Goal: Task Accomplishment & Management: Manage account settings

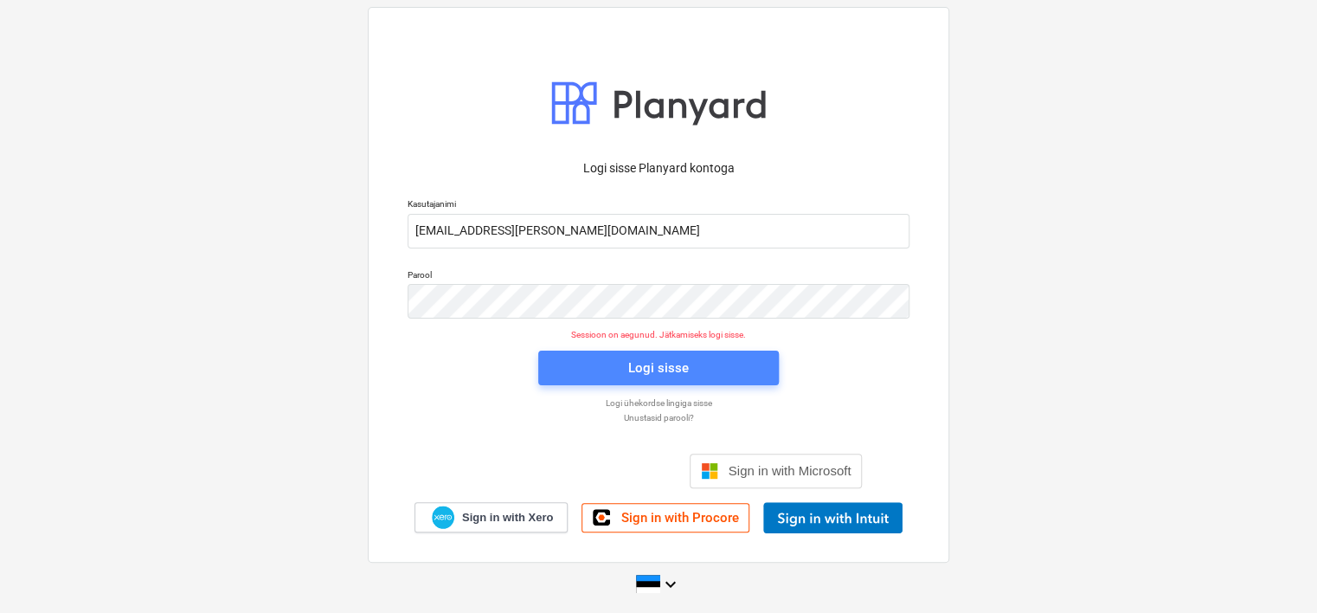
click at [676, 367] on div "Logi sisse" at bounding box center [658, 368] width 61 height 22
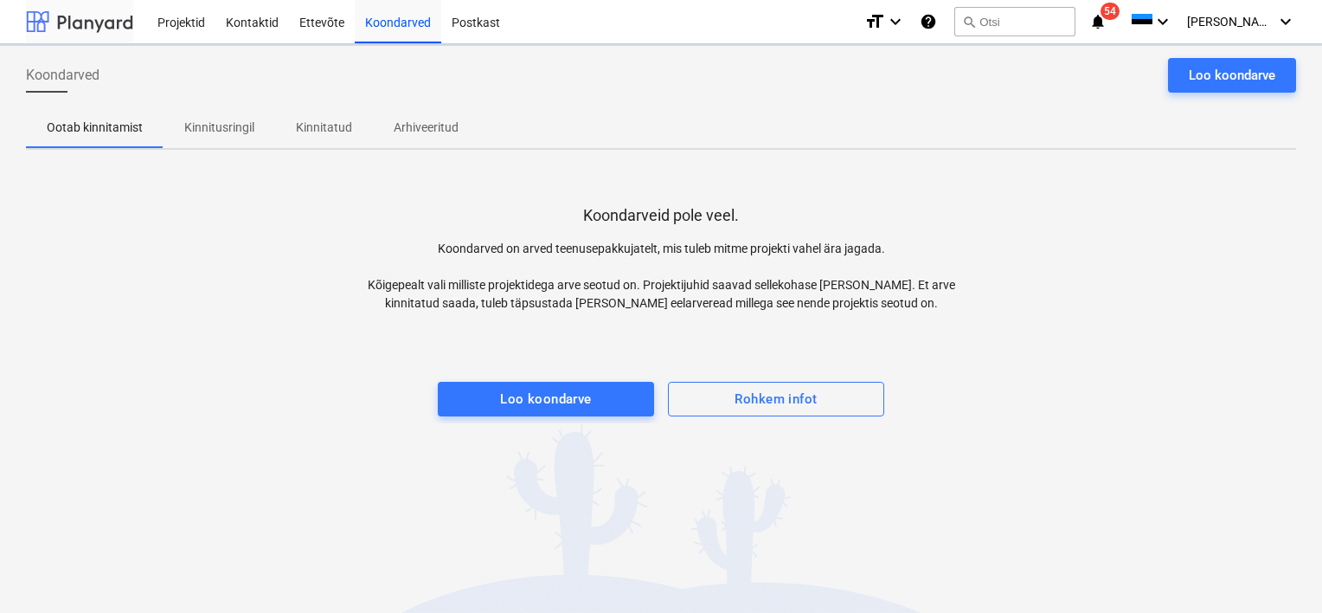
click at [88, 32] on div at bounding box center [79, 21] width 107 height 43
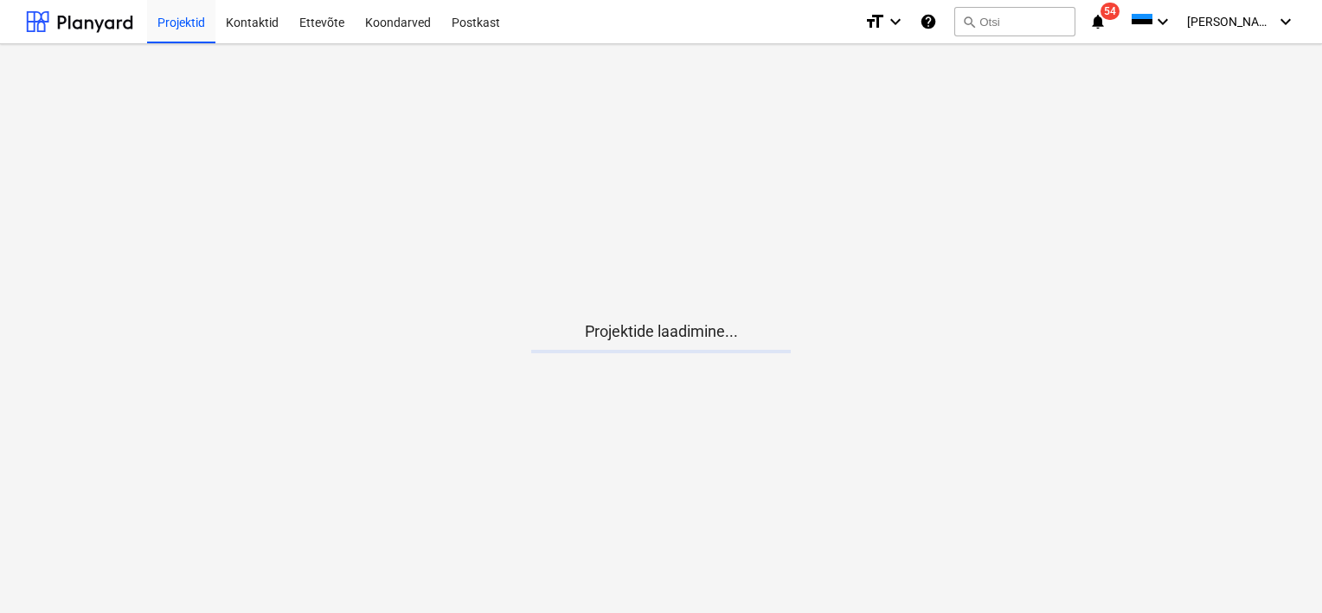
click at [1107, 22] on icon "notifications" at bounding box center [1097, 21] width 17 height 21
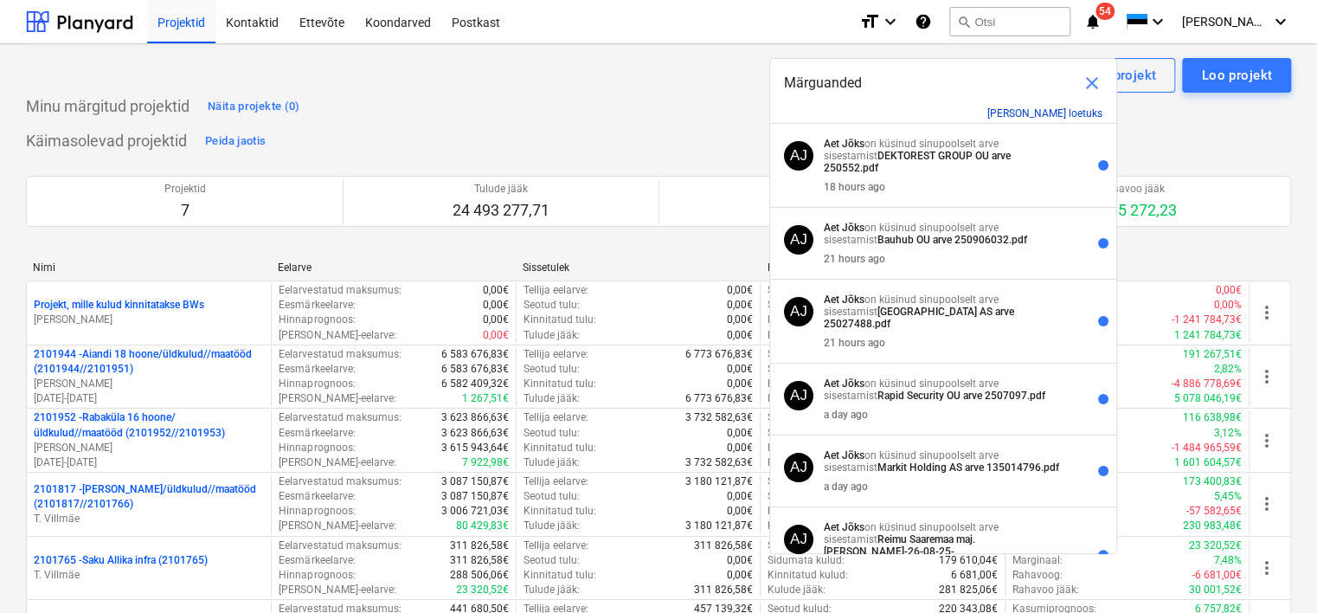
click at [1038, 119] on button "[PERSON_NAME] loetuks" at bounding box center [1044, 113] width 115 height 12
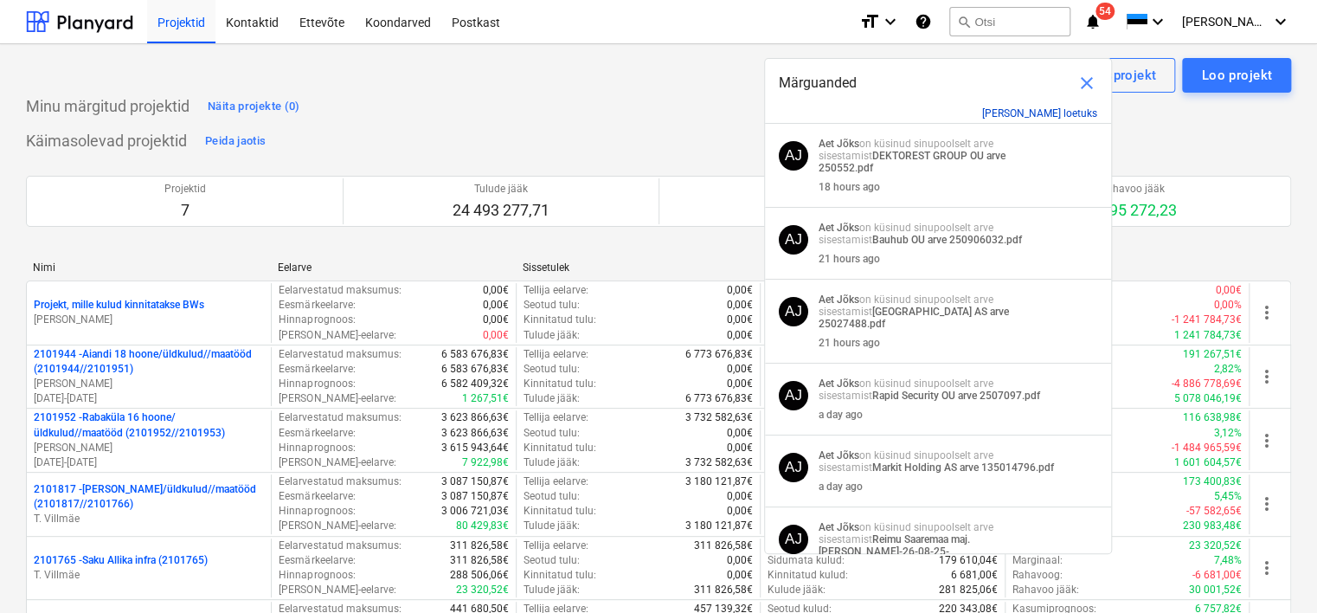
click at [1030, 117] on button "[PERSON_NAME] loetuks" at bounding box center [1039, 113] width 115 height 12
click at [1035, 116] on button "[PERSON_NAME] loetuks" at bounding box center [1039, 113] width 115 height 12
click at [1085, 82] on span "close" at bounding box center [1086, 83] width 21 height 21
